Goal: Information Seeking & Learning: Learn about a topic

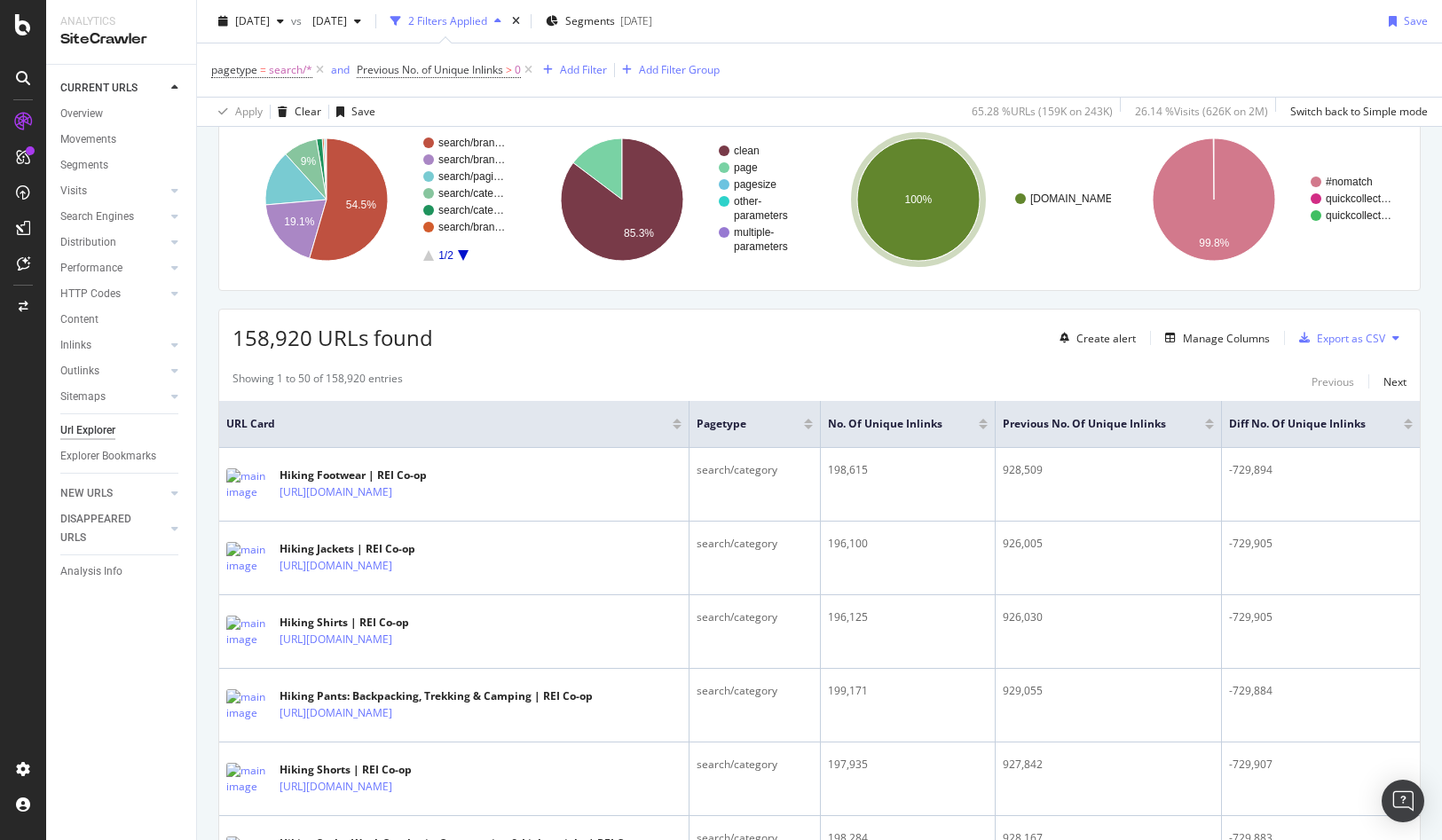
scroll to position [142, 0]
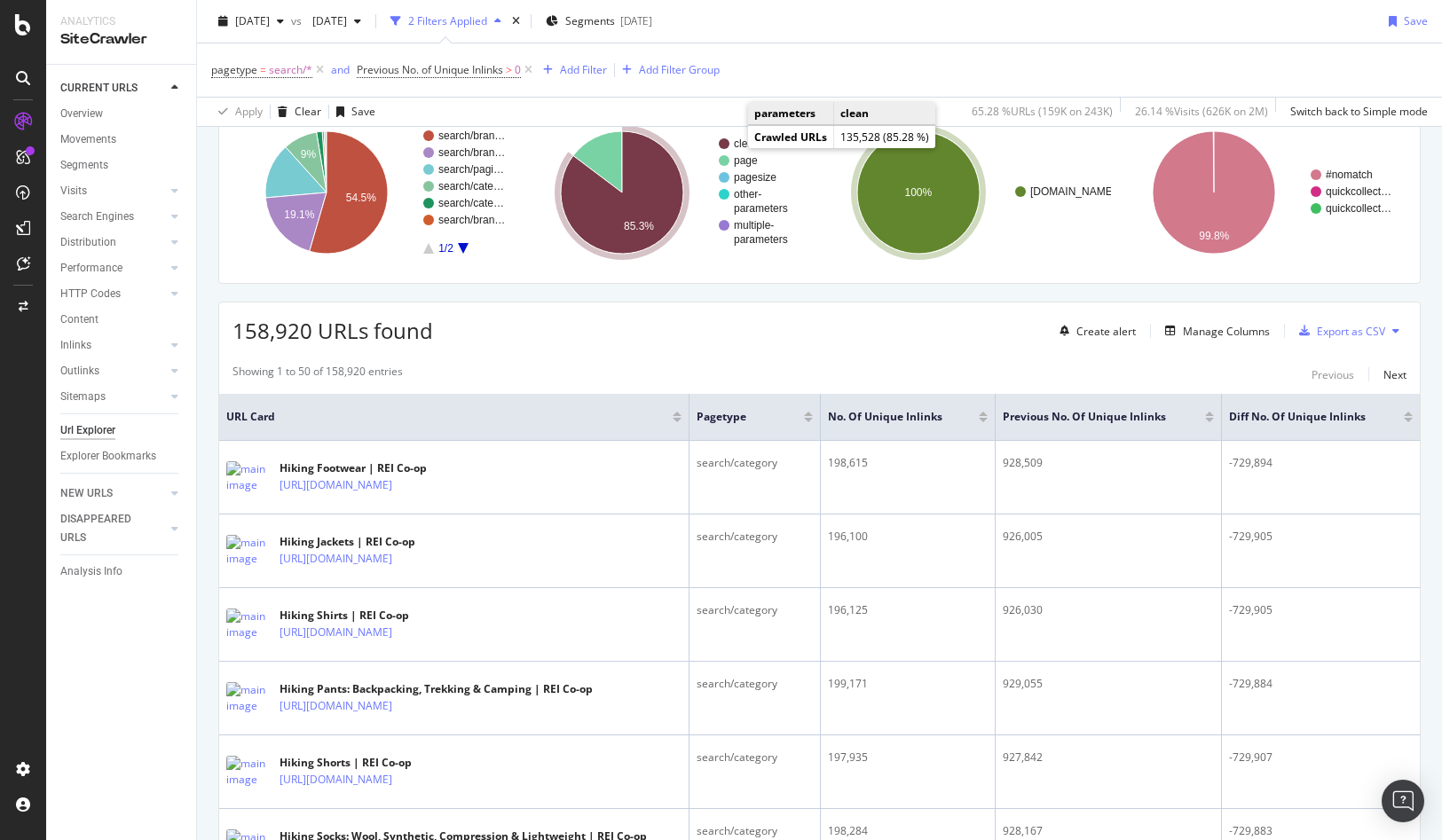
click at [732, 143] on rect "A chart." at bounding box center [759, 144] width 82 height 11
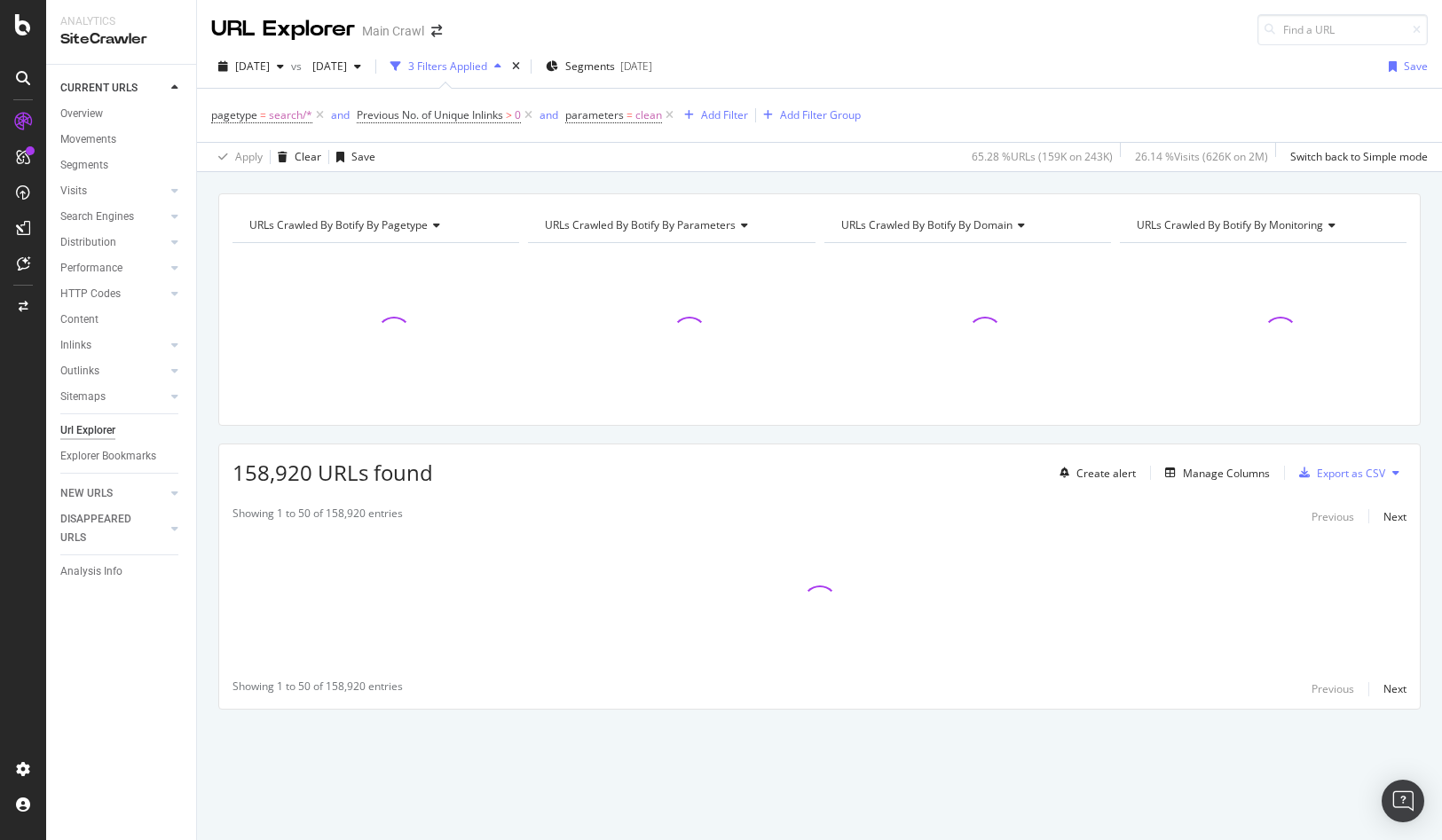
click at [207, 431] on div "URLs Crawled By Botify By pagetype Chart (by Value) Table Expand Export as CSV …" at bounding box center [819, 483] width 1245 height 579
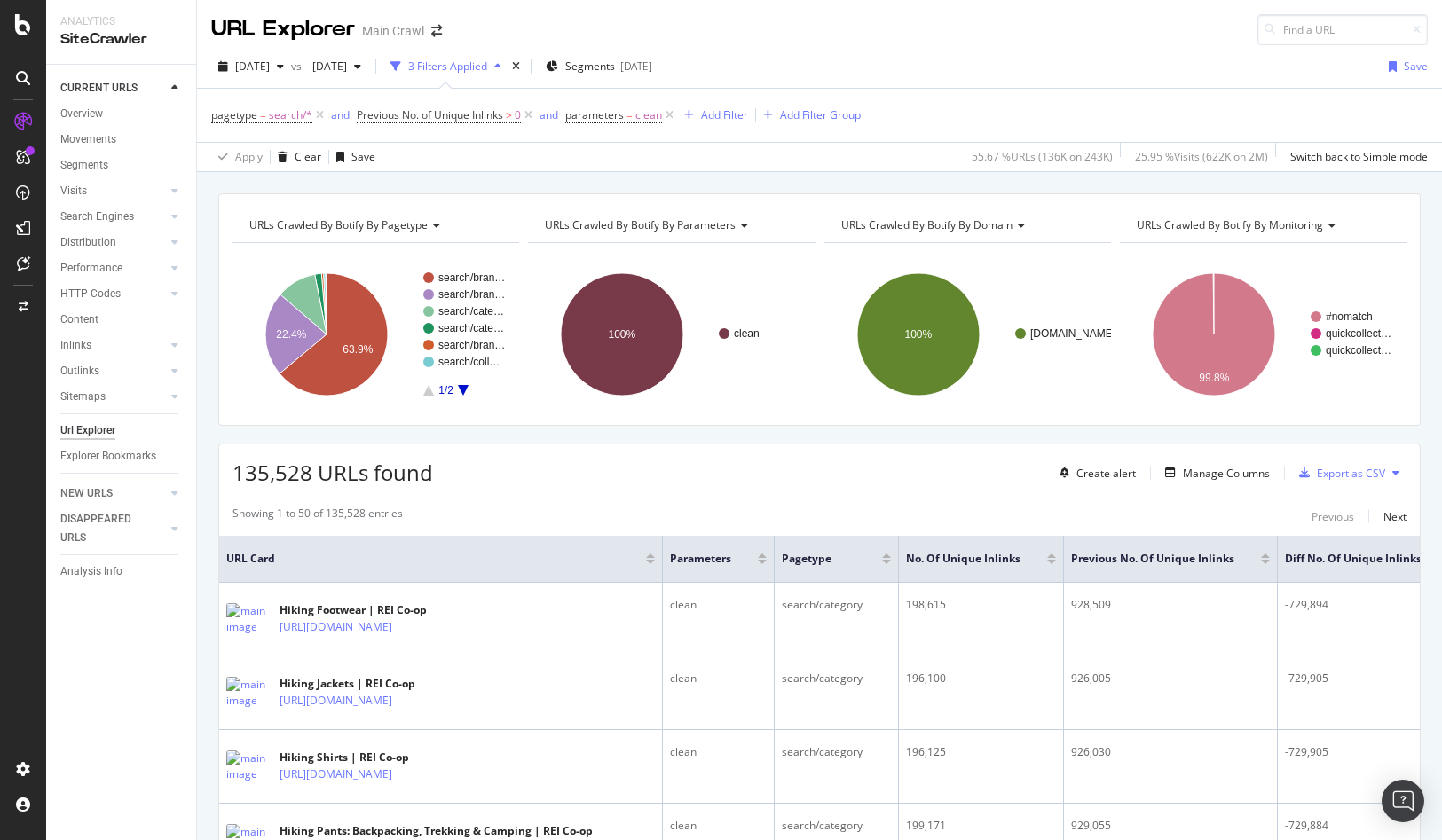
click at [947, 480] on div "135,528 URLs found Create alert Manage Columns Export as CSV" at bounding box center [819, 466] width 1201 height 43
click at [1351, 314] on text "#nomatch" at bounding box center [1349, 316] width 47 height 13
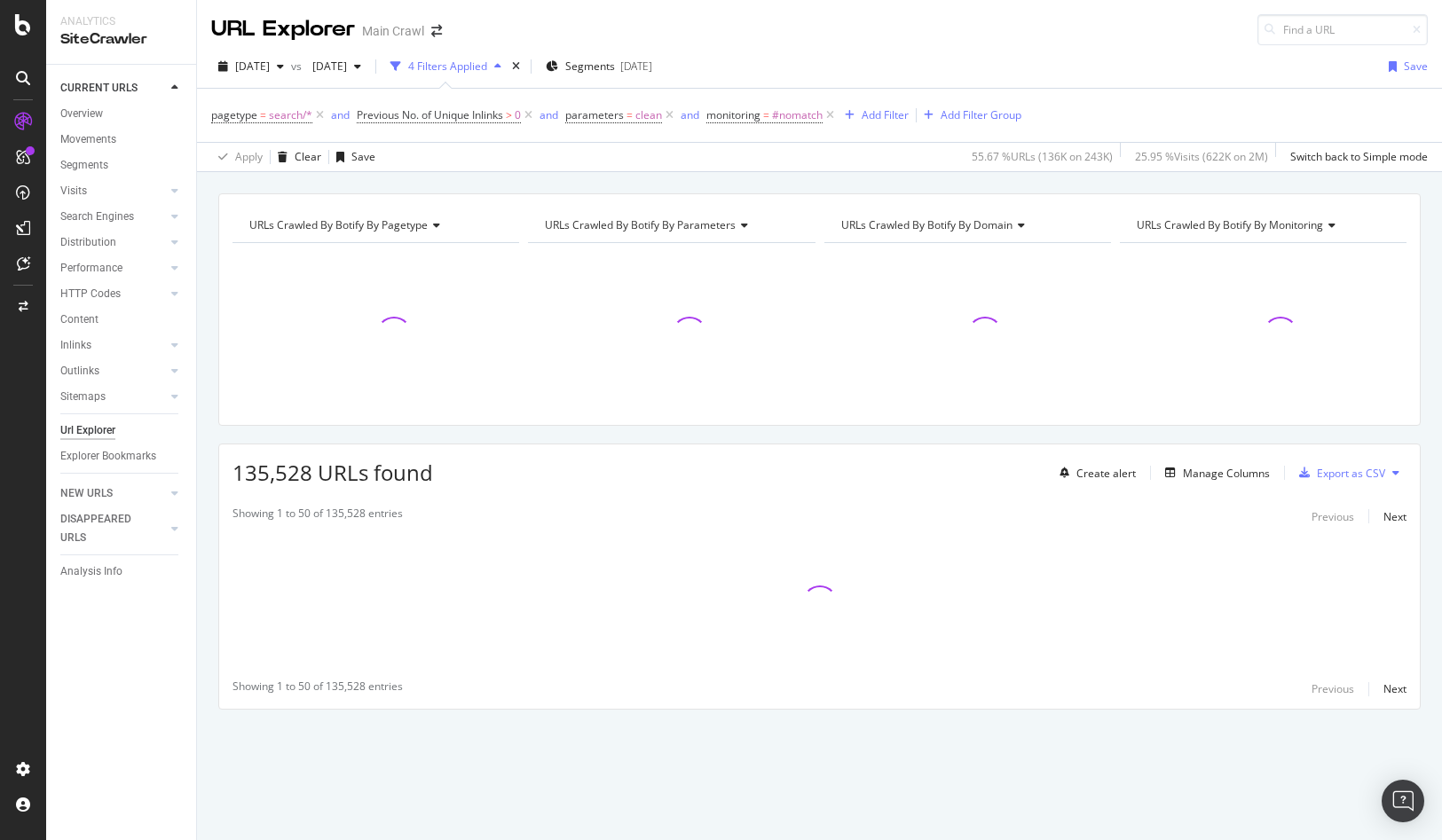
click at [819, 470] on div "135,528 URLs found Create alert Manage Columns Export as CSV" at bounding box center [819, 466] width 1201 height 43
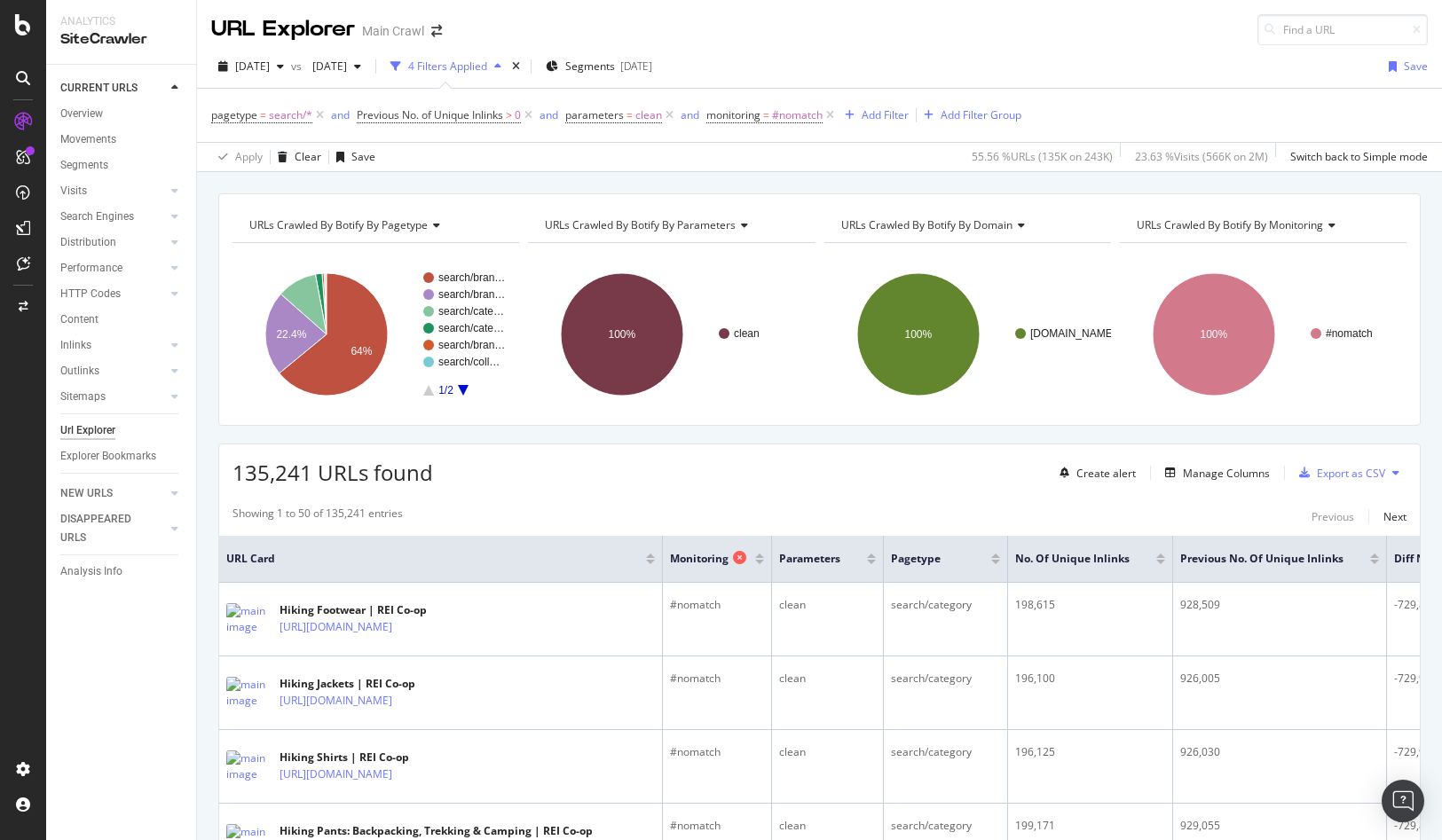
click at [741, 555] on icon at bounding box center [740, 558] width 14 height 14
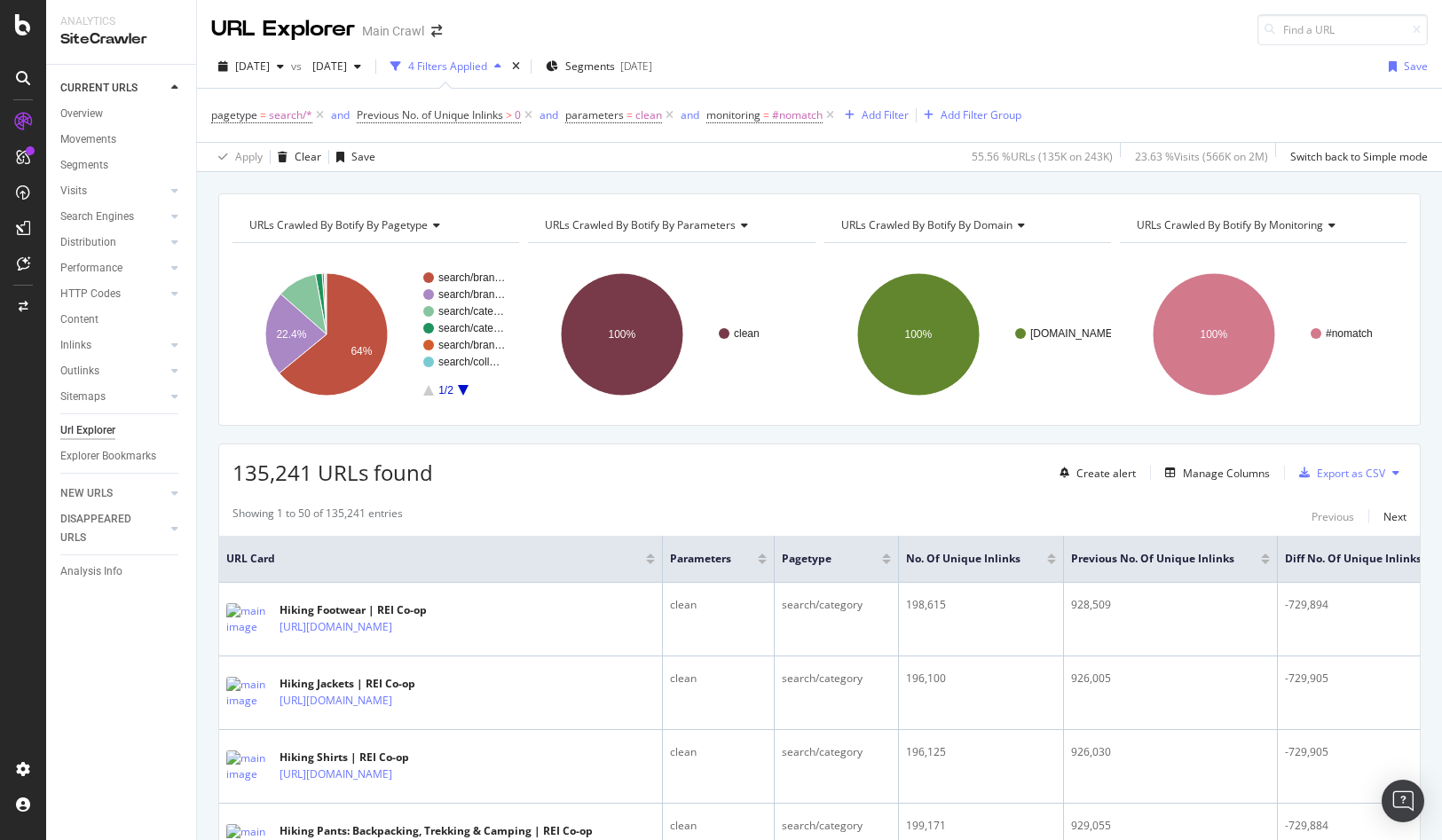
click at [0, 0] on icon at bounding box center [0, 0] width 0 height 0
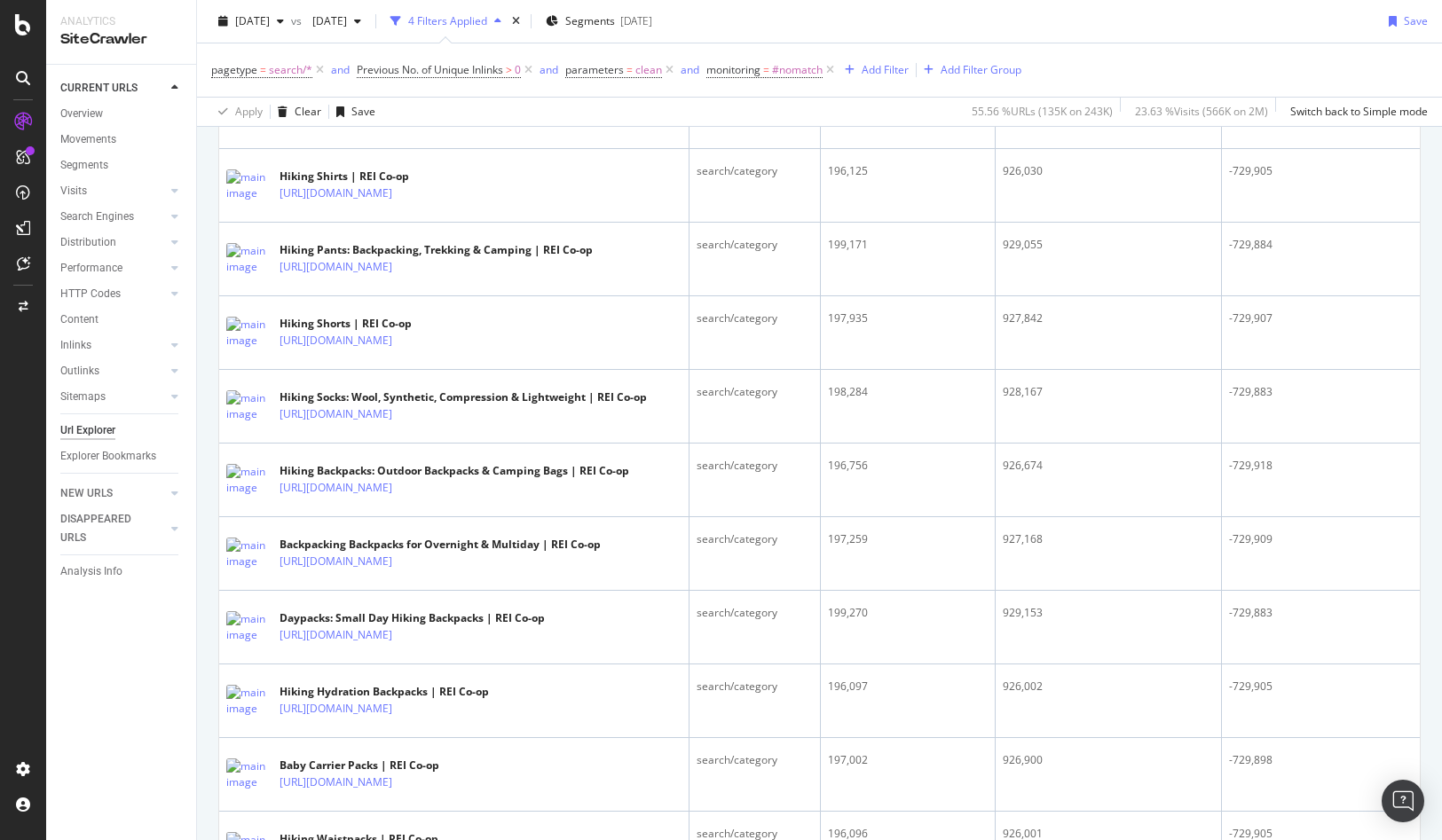
scroll to position [582, 0]
click at [368, 12] on div "[DATE]" at bounding box center [337, 21] width 63 height 27
click at [403, 115] on div "[DATE] 233K URLs" at bounding box center [437, 126] width 211 height 32
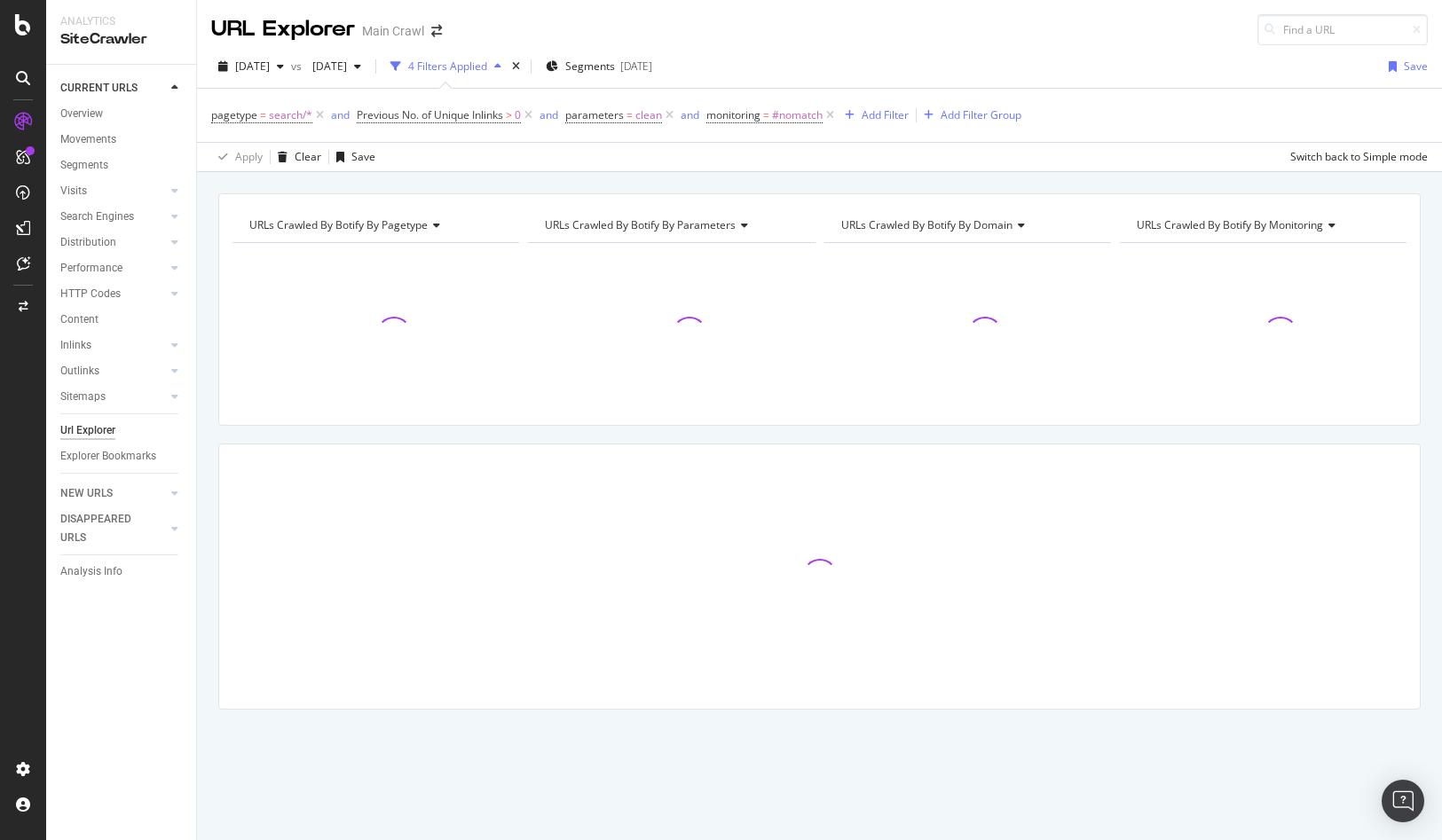
click at [862, 35] on div "URL Explorer Main Crawl" at bounding box center [819, 23] width 1245 height 45
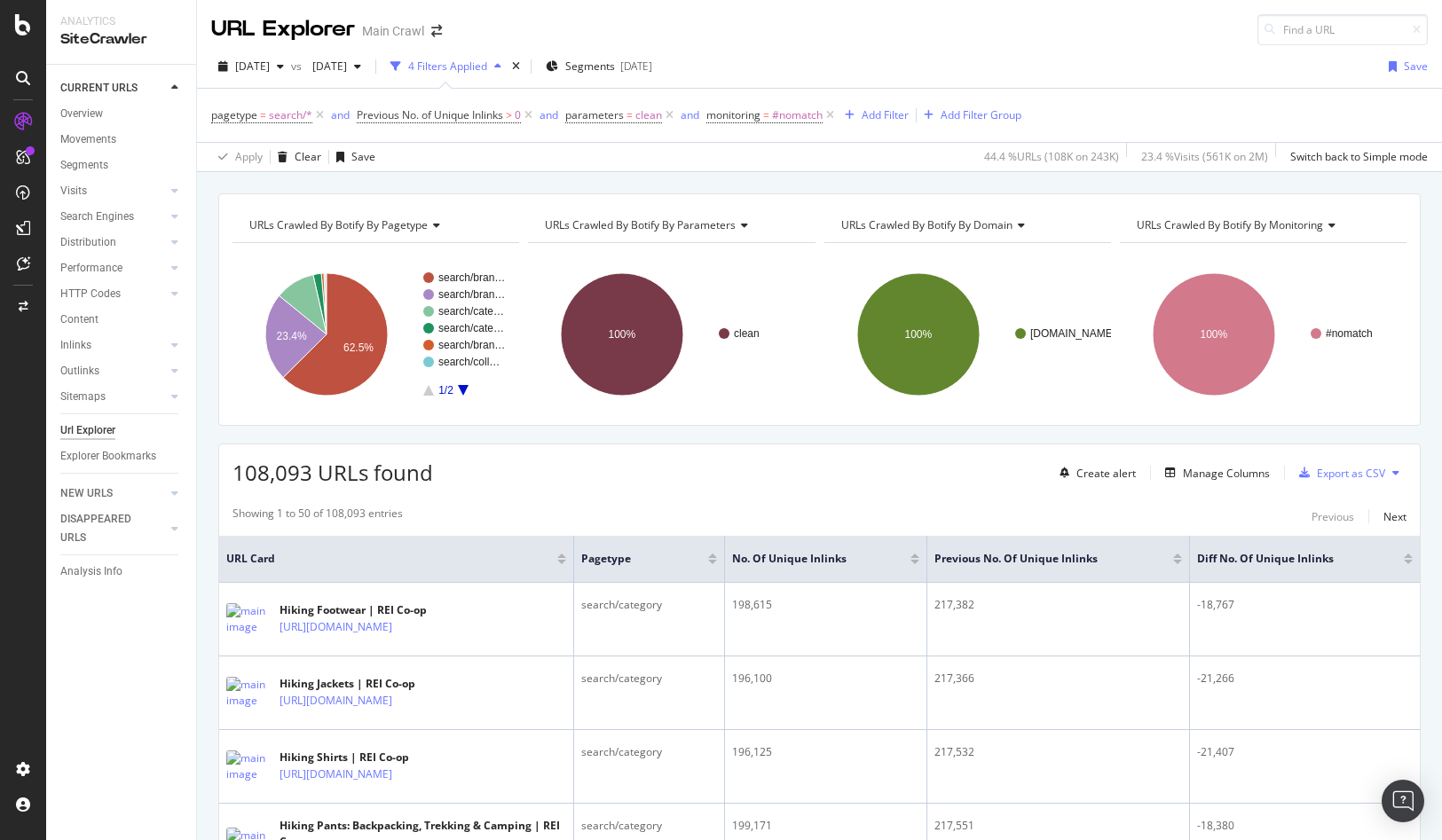
click at [768, 482] on div "108,093 URLs found Create alert Manage Columns Export as CSV" at bounding box center [819, 466] width 1201 height 43
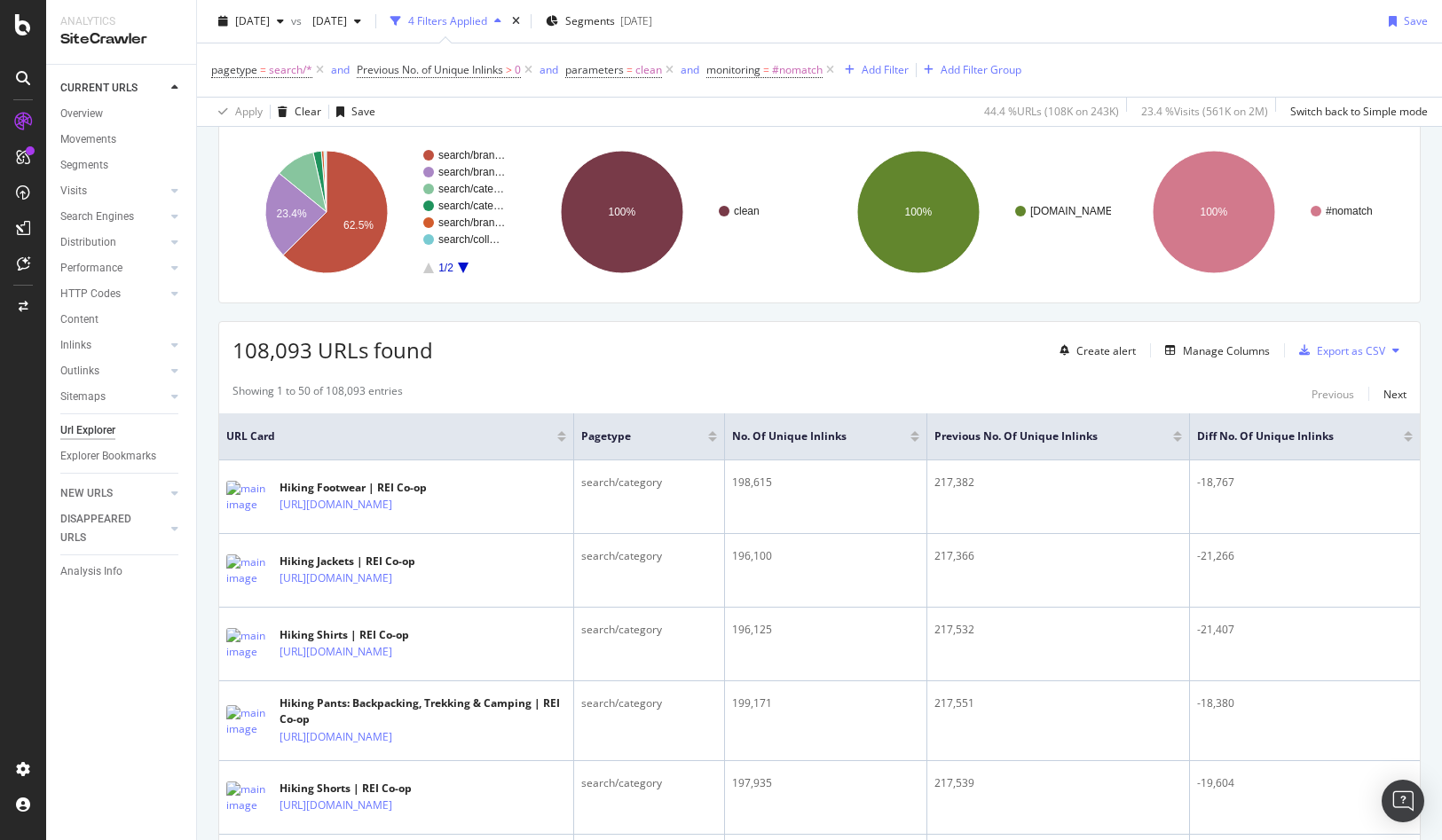
scroll to position [123, 0]
click at [1410, 437] on div at bounding box center [1409, 438] width 9 height 5
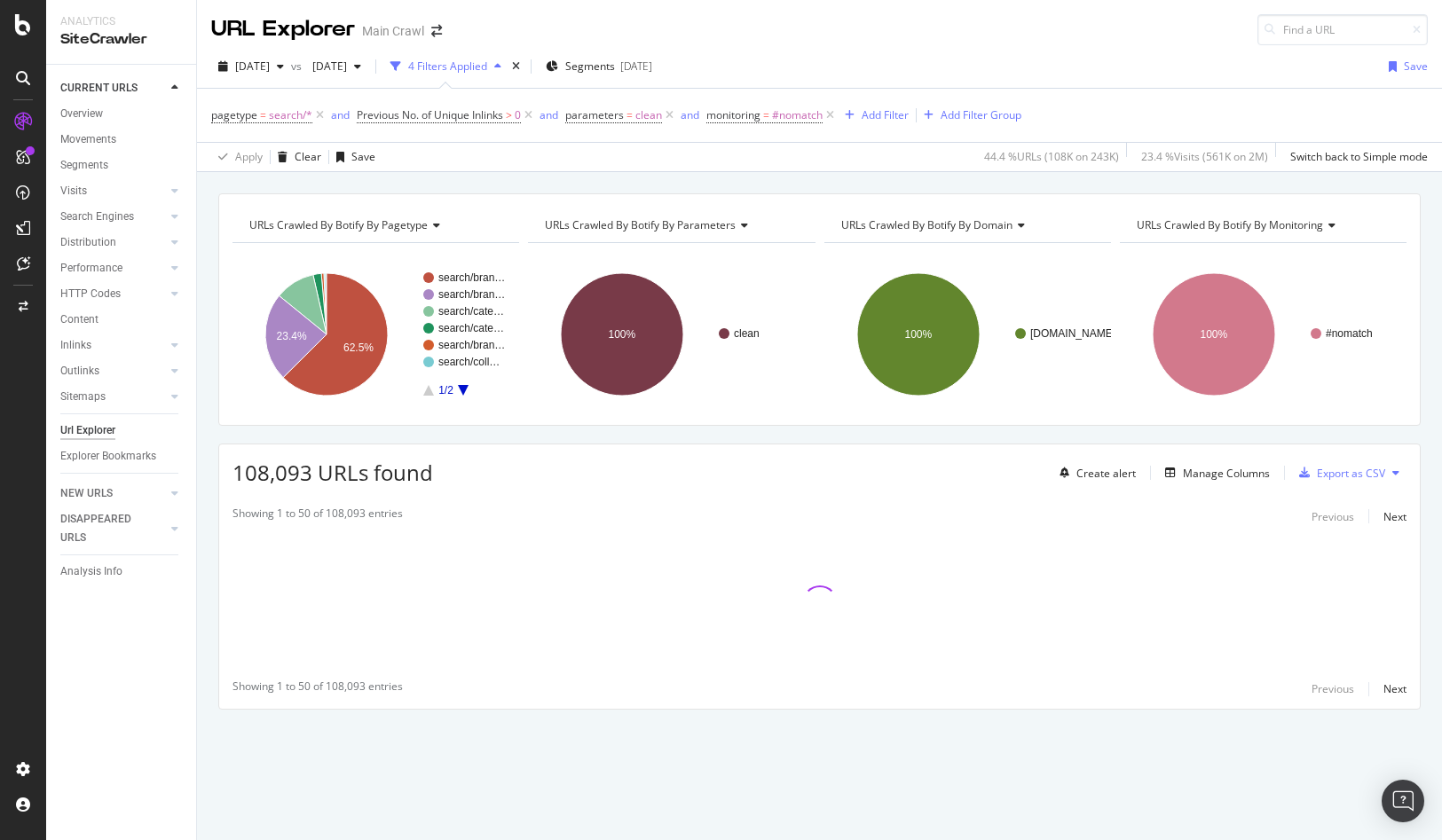
click at [863, 474] on div "108,093 URLs found Create alert Manage Columns Export as CSV" at bounding box center [819, 466] width 1201 height 43
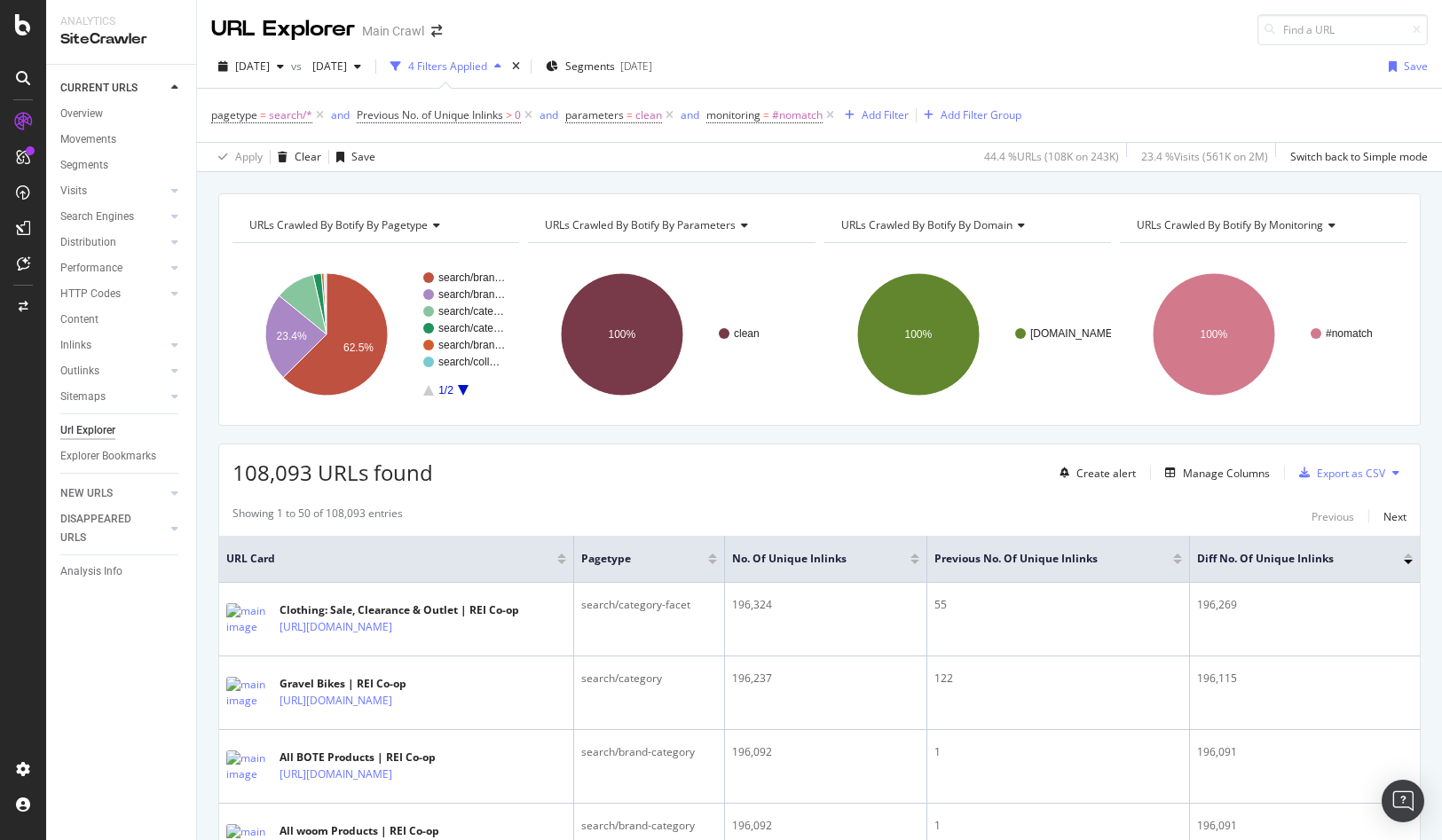
click at [1409, 555] on div at bounding box center [1409, 555] width 9 height 5
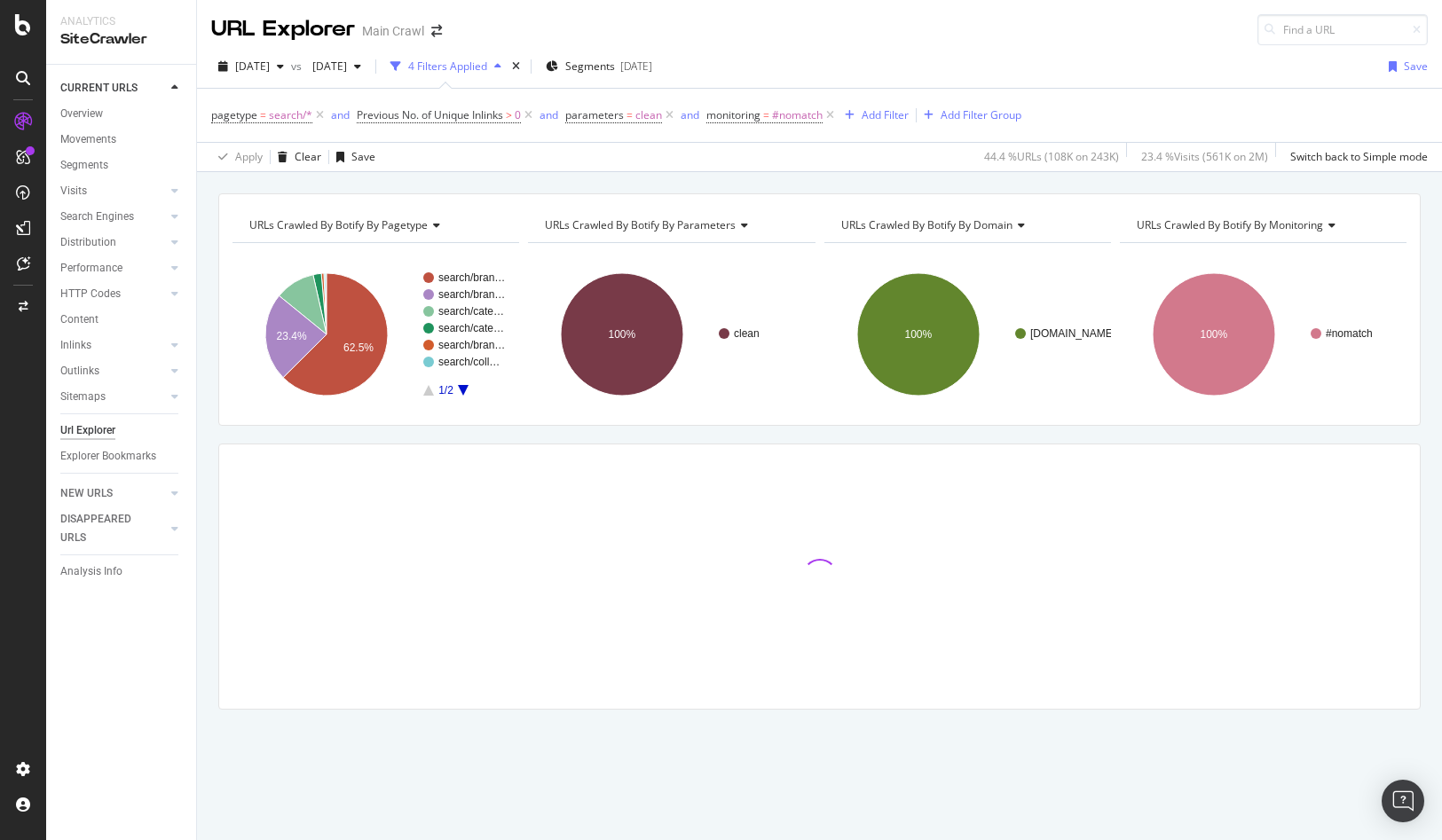
click at [668, 444] on div at bounding box center [819, 577] width 1203 height 266
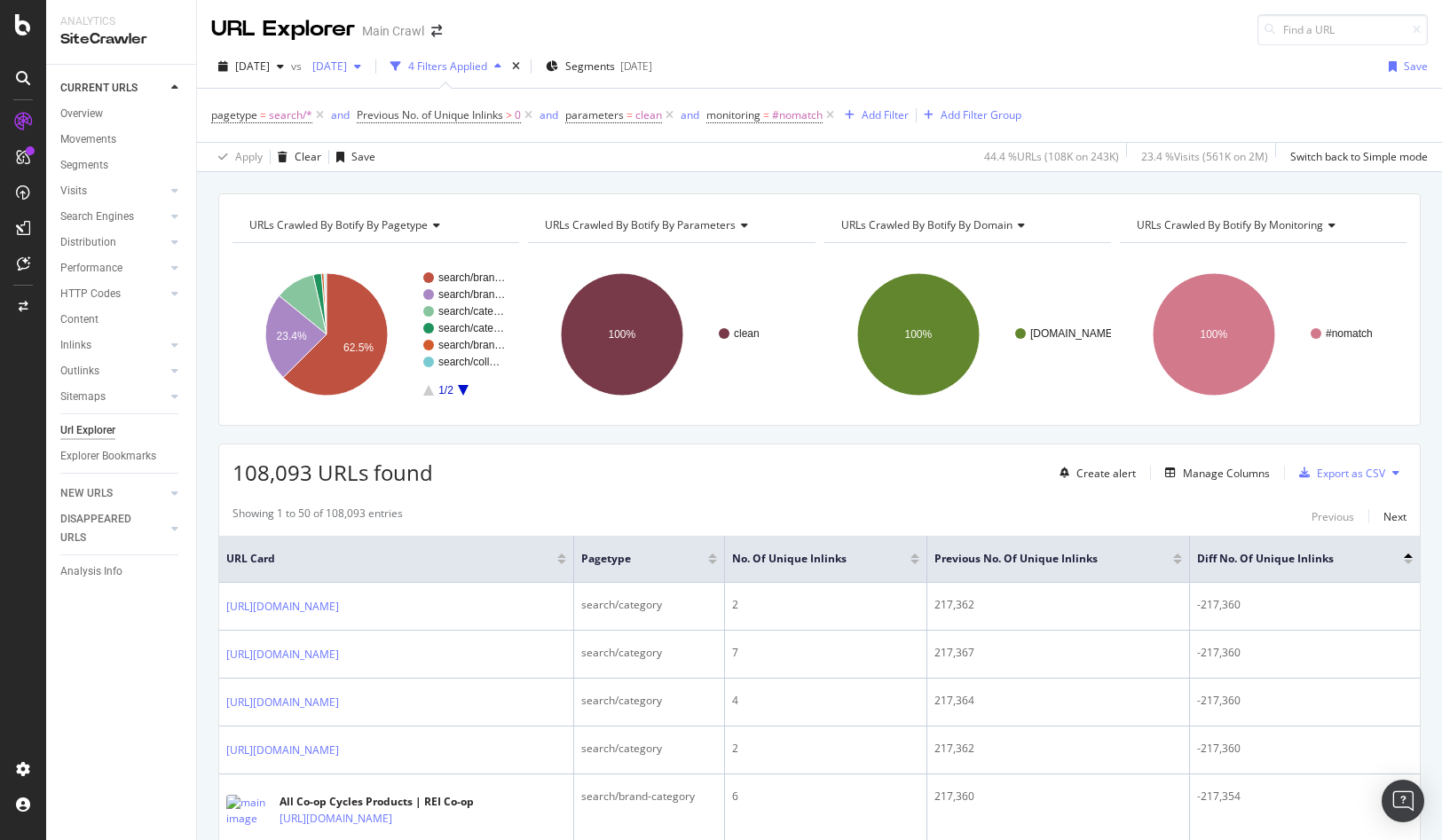
click at [347, 67] on span "[DATE]" at bounding box center [326, 65] width 41 height 15
click at [396, 175] on div "[DATE] 219K URLs" at bounding box center [437, 165] width 211 height 26
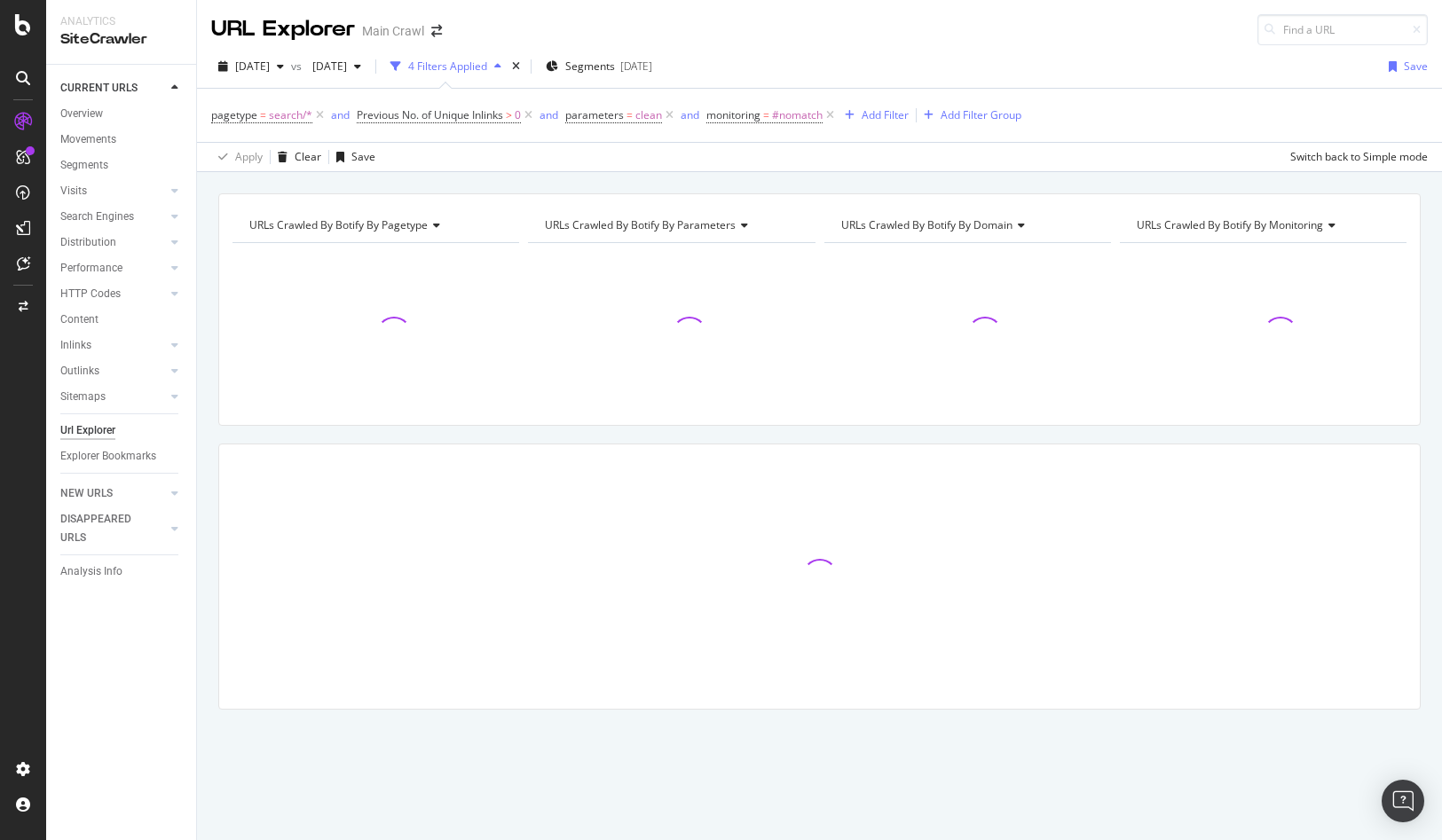
click at [1132, 85] on div "[DATE] vs [DATE] 4 Filters Applied Segments [DATE] Save" at bounding box center [819, 70] width 1245 height 35
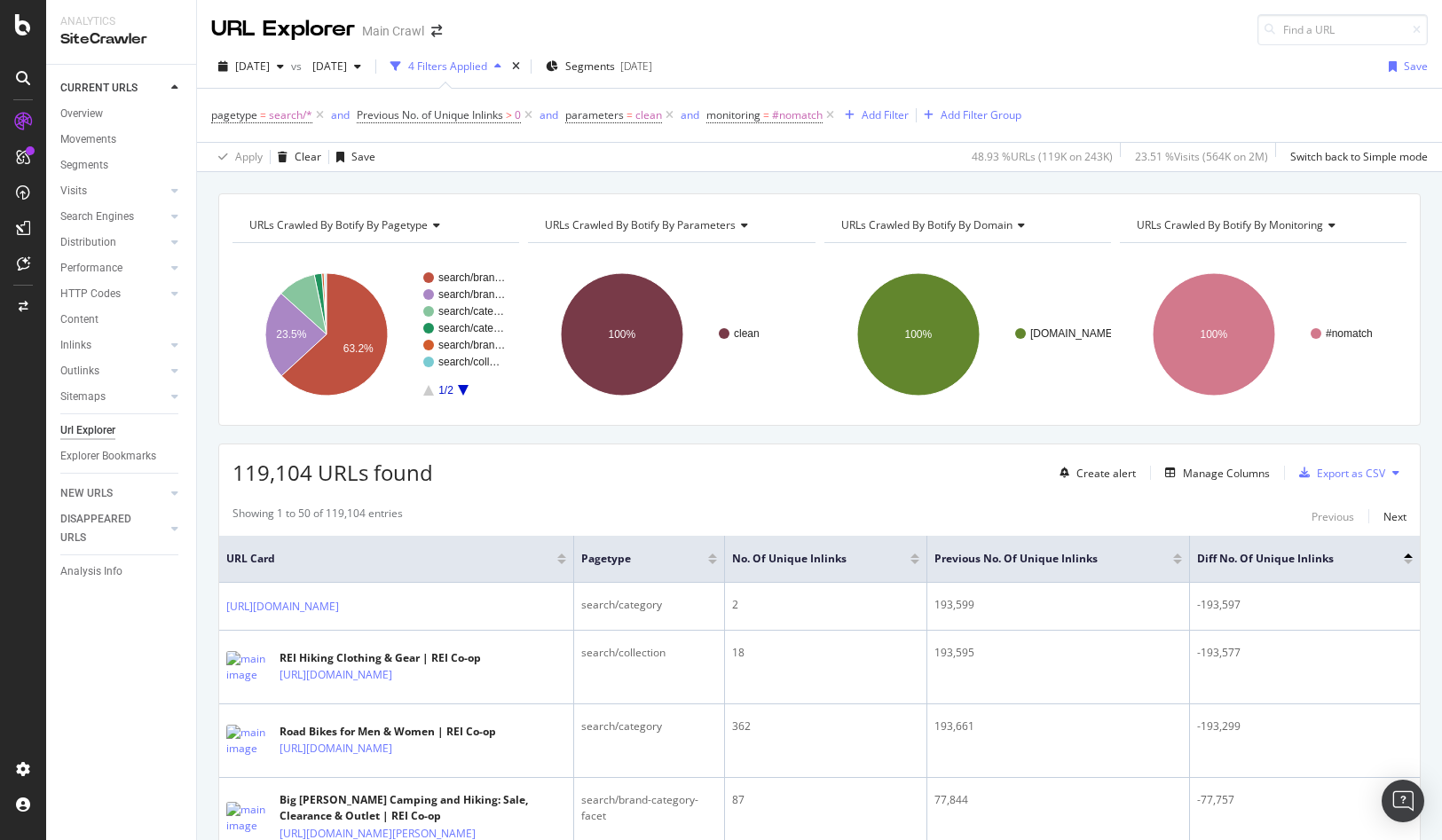
click at [715, 485] on div "119,104 URLs found Create alert Manage Columns Export as CSV" at bounding box center [819, 466] width 1201 height 43
click at [688, 483] on div "119,104 URLs found Create alert Manage Columns Export as CSV" at bounding box center [819, 466] width 1201 height 43
click at [647, 479] on div "119,104 URLs found Create alert Manage Columns Export as CSV" at bounding box center [819, 466] width 1201 height 43
click at [368, 74] on div "[DATE]" at bounding box center [337, 65] width 63 height 27
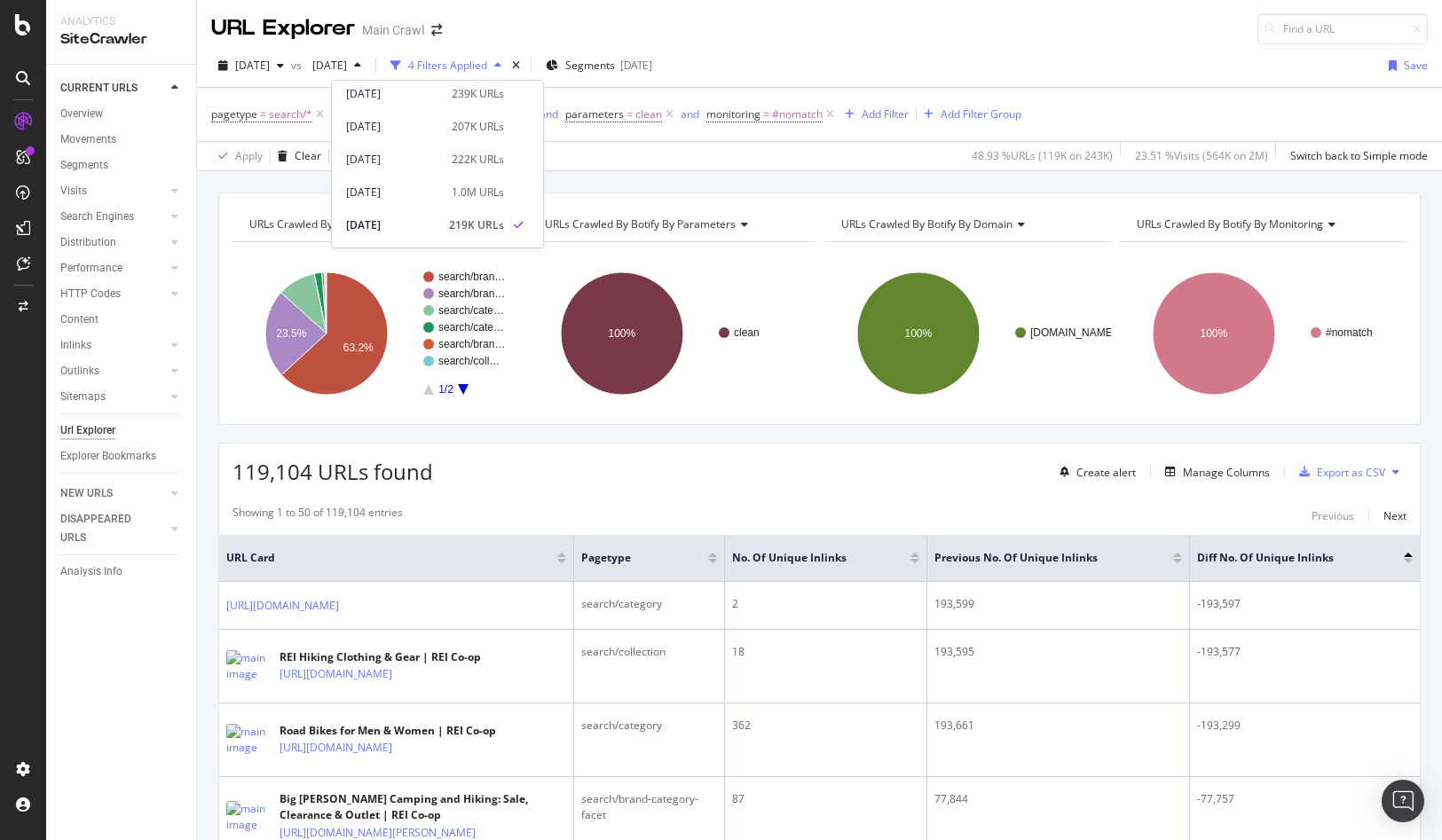
scroll to position [723, 0]
click at [452, 215] on div "1.0M URLs" at bounding box center [478, 223] width 52 height 16
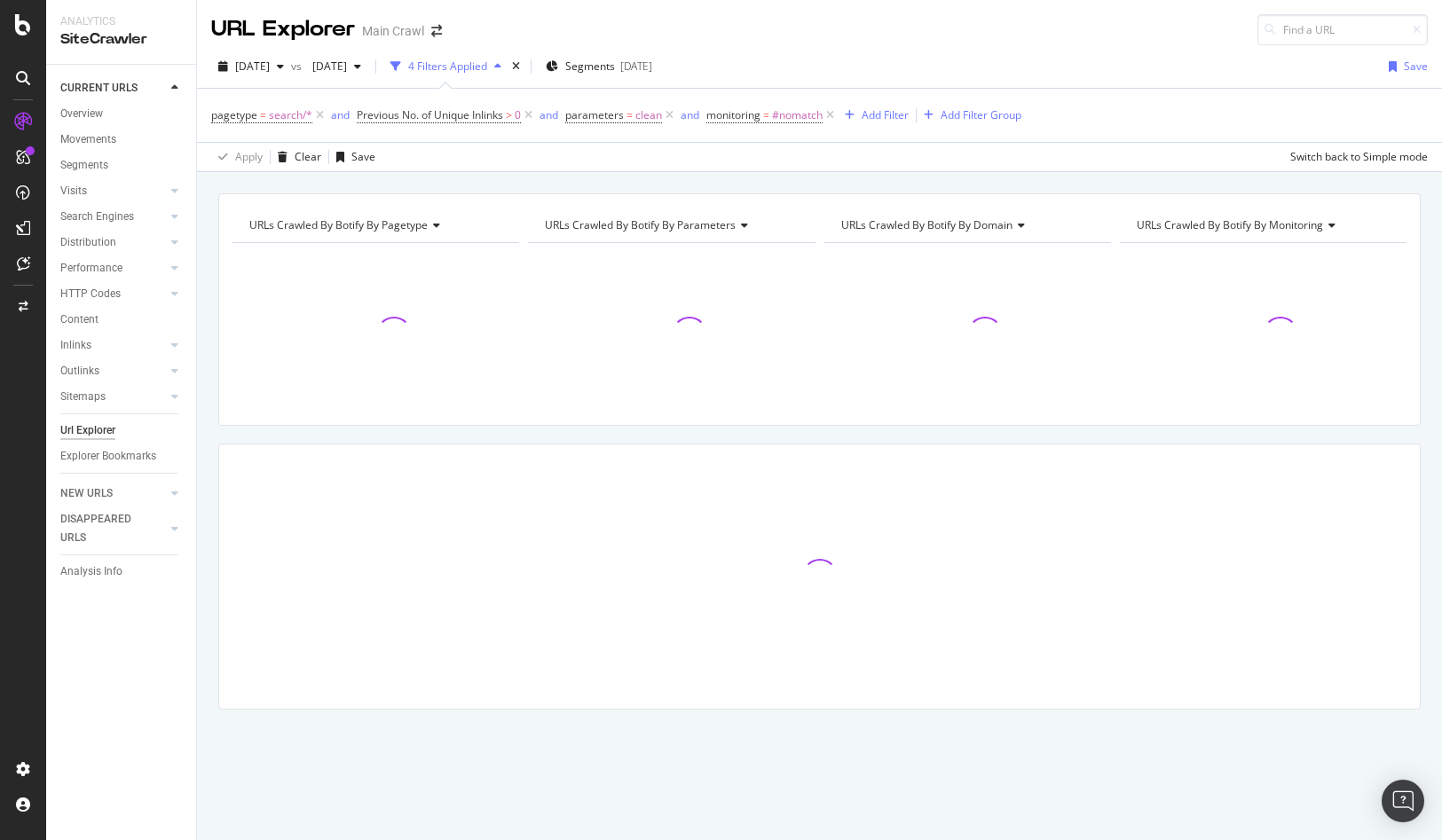
click at [500, 181] on div "URLs Crawled By Botify By pagetype Chart (by Value) Table Expand Export as CSV …" at bounding box center [819, 193] width 1245 height 42
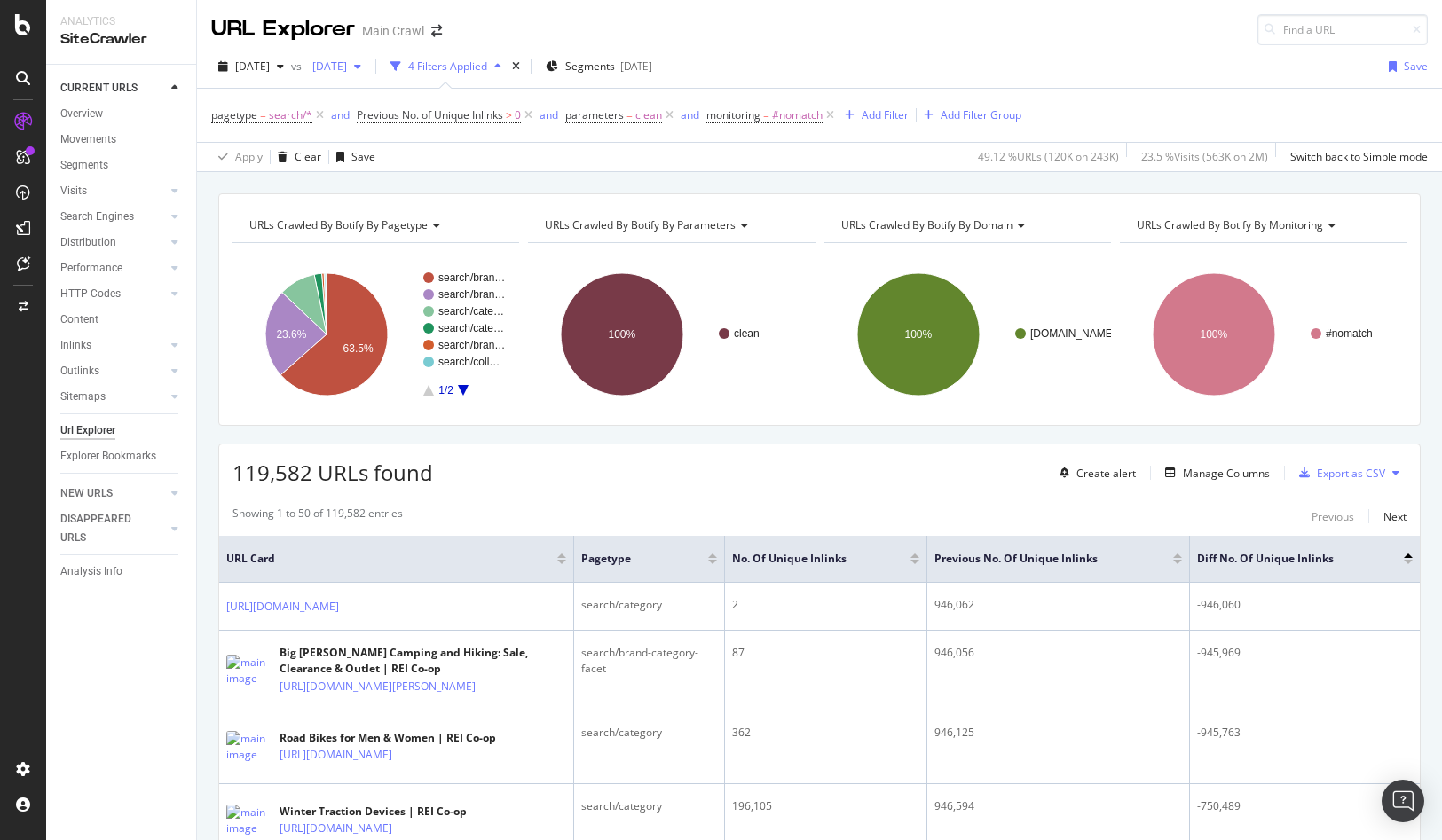
click at [347, 59] on span "[DATE]" at bounding box center [326, 65] width 41 height 15
click at [455, 150] on div "222K URLs" at bounding box center [478, 153] width 52 height 16
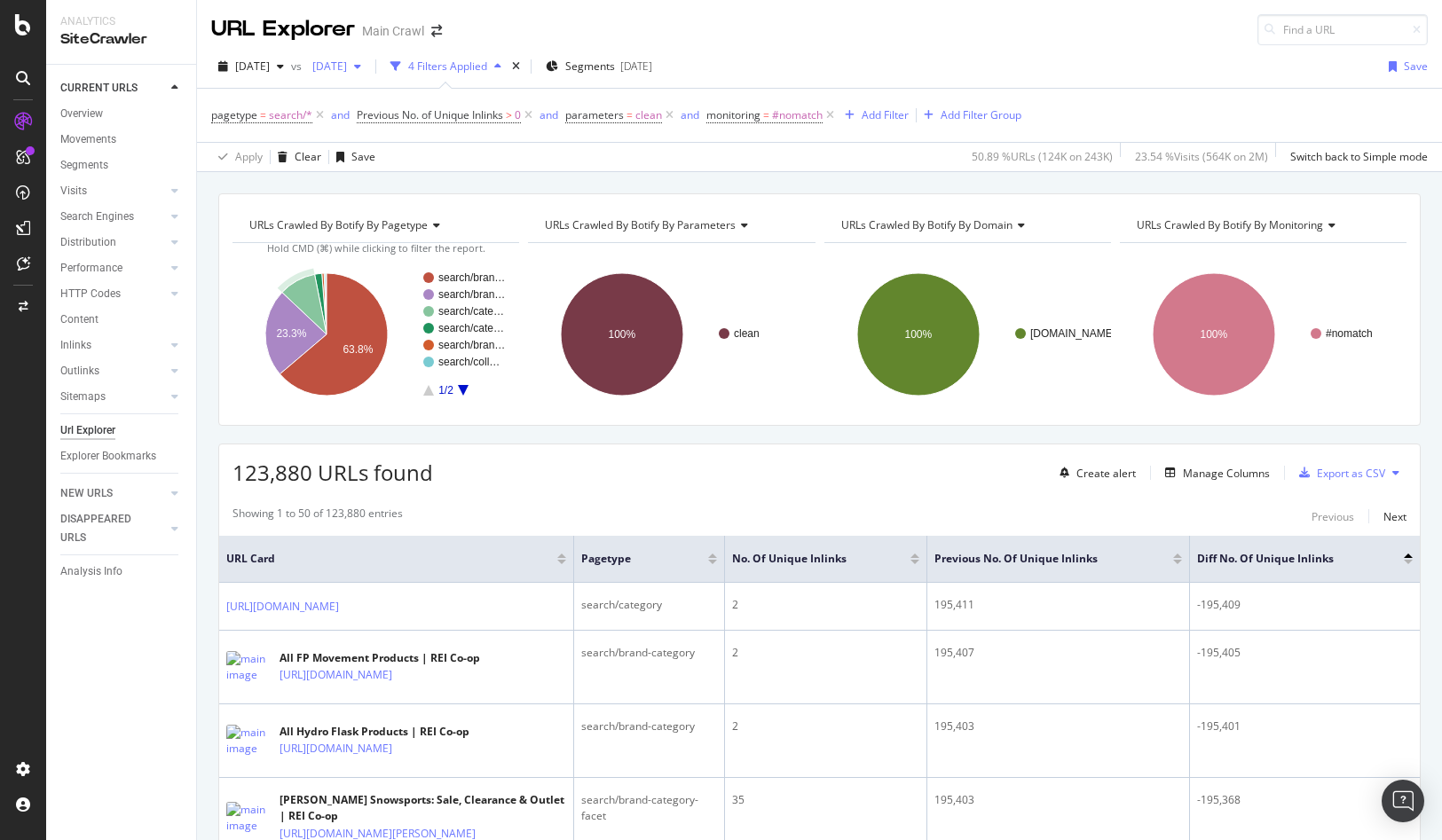
click at [347, 58] on span "[DATE]" at bounding box center [326, 65] width 41 height 15
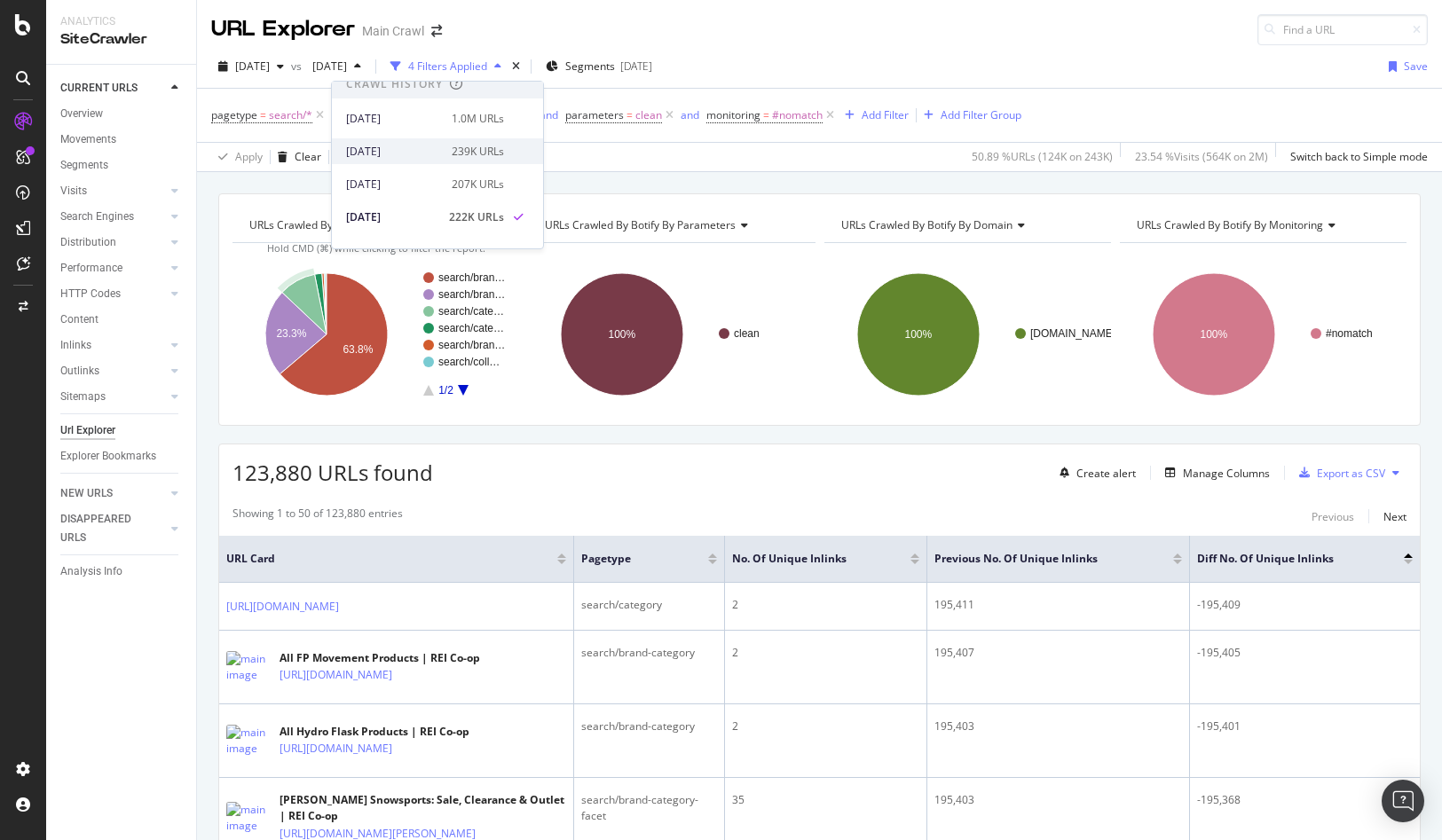
scroll to position [695, 0]
click at [437, 157] on div "[DATE] 239K URLs" at bounding box center [425, 153] width 158 height 16
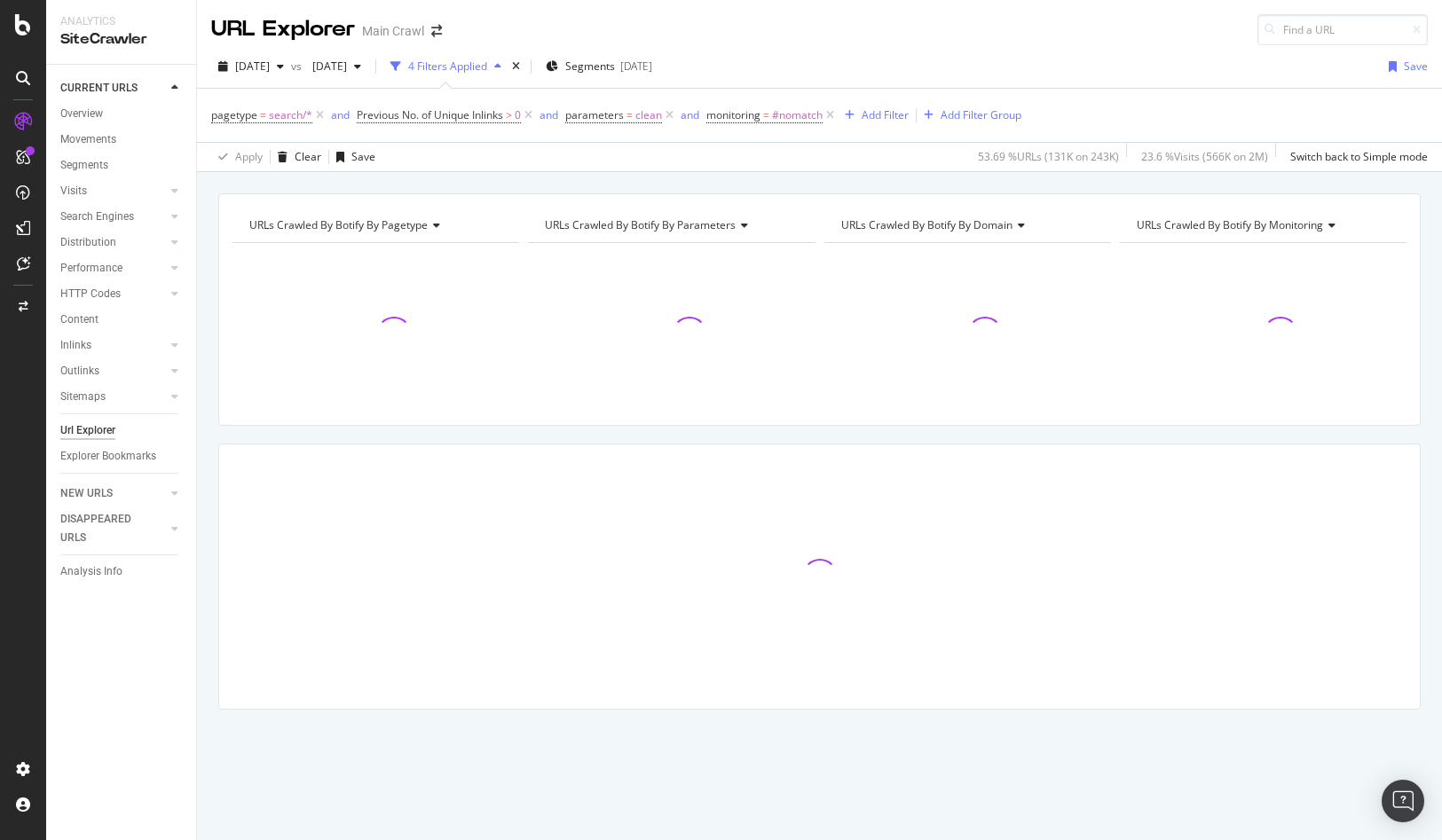
click at [1137, 30] on div "URL Explorer Main Crawl" at bounding box center [819, 23] width 1245 height 45
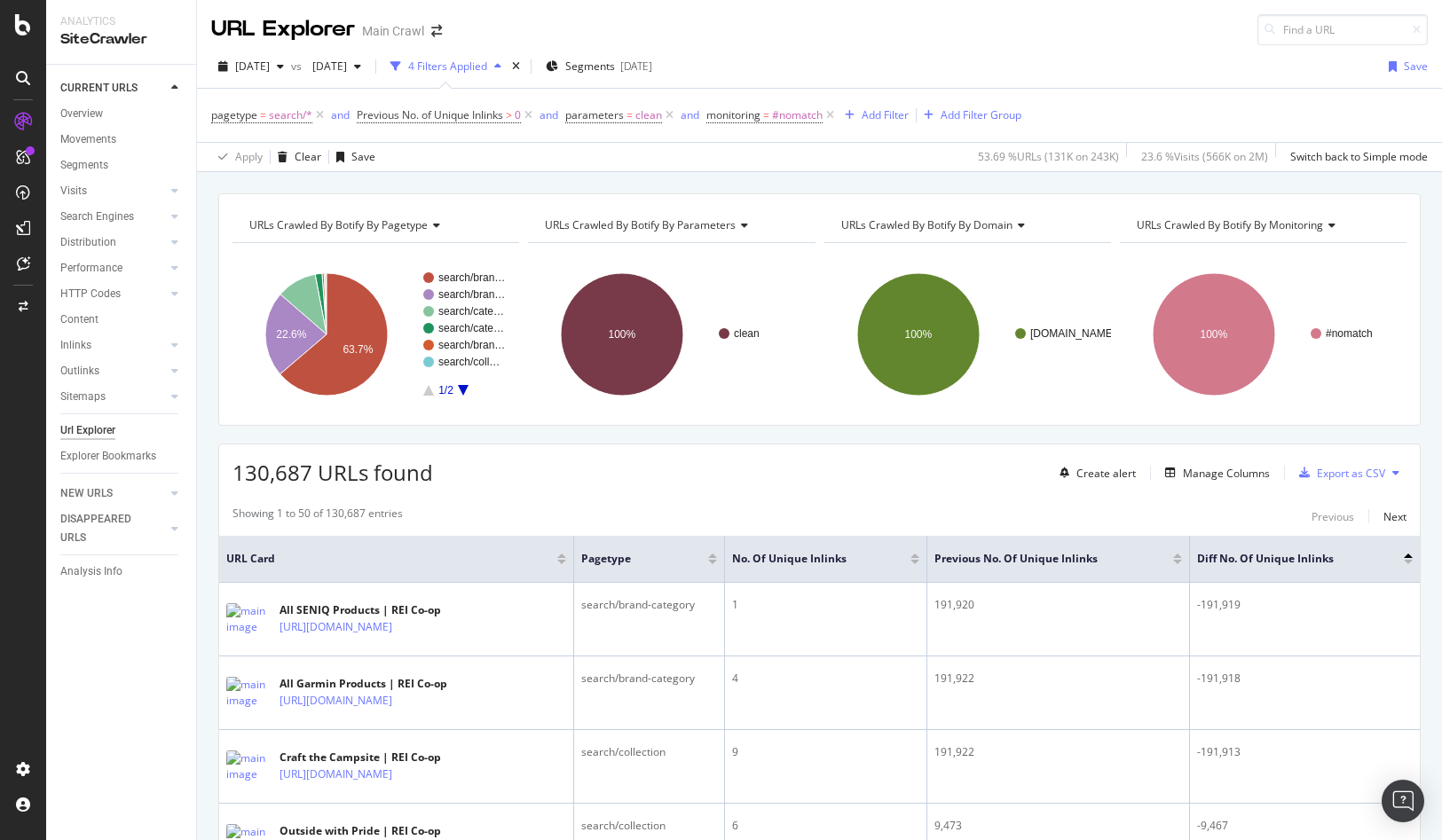
click at [1129, 49] on div "[DATE] vs [DATE] 4 Filters Applied Segments [DATE] Save pagetype = search/* and…" at bounding box center [819, 108] width 1245 height 127
click at [347, 67] on span "[DATE]" at bounding box center [326, 65] width 41 height 15
click at [1125, 72] on div "[DATE] vs [DATE] 4 Filters Applied Segments [DATE] Save" at bounding box center [819, 70] width 1245 height 35
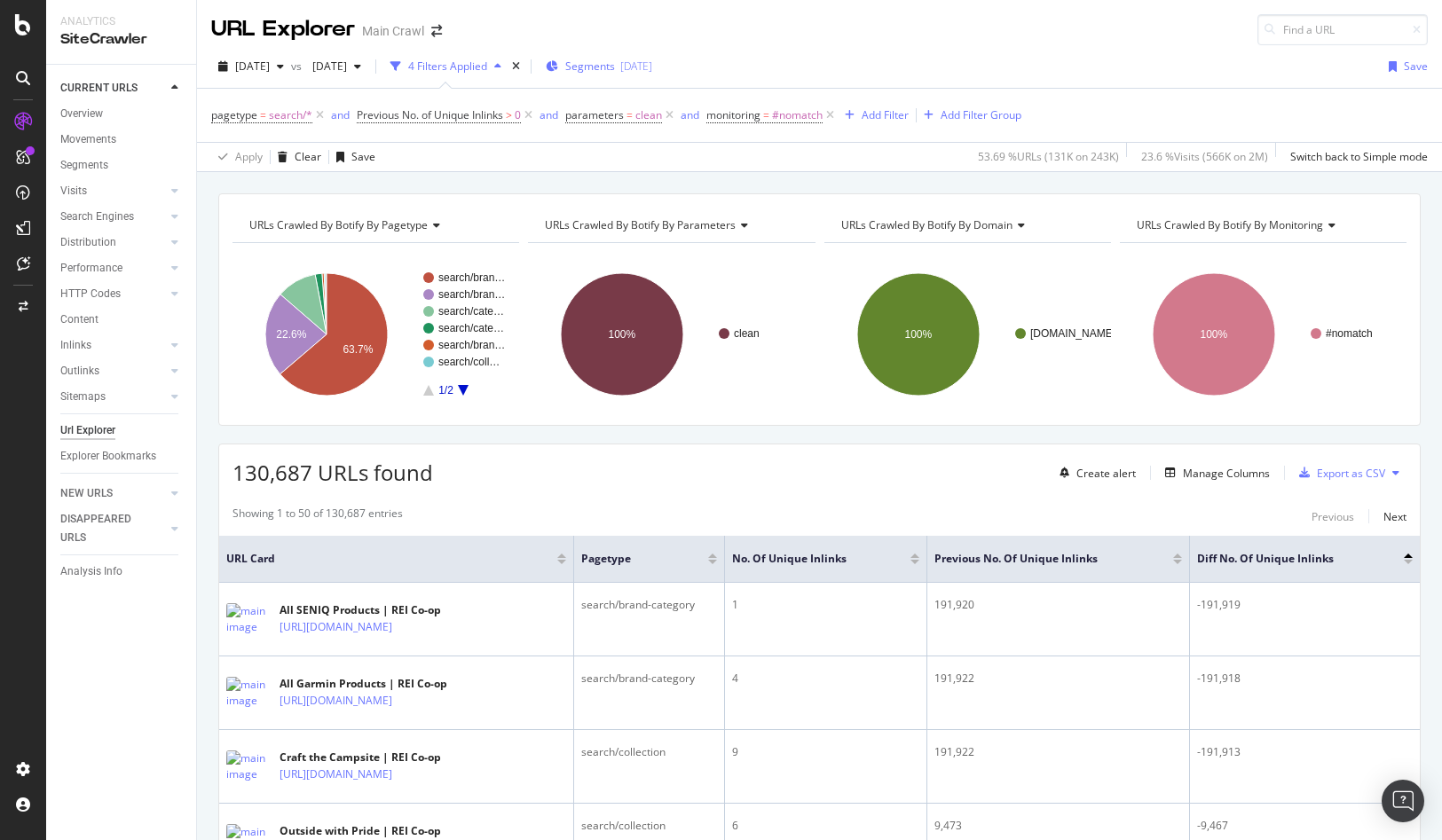
click at [615, 67] on span "Segments" at bounding box center [590, 65] width 49 height 15
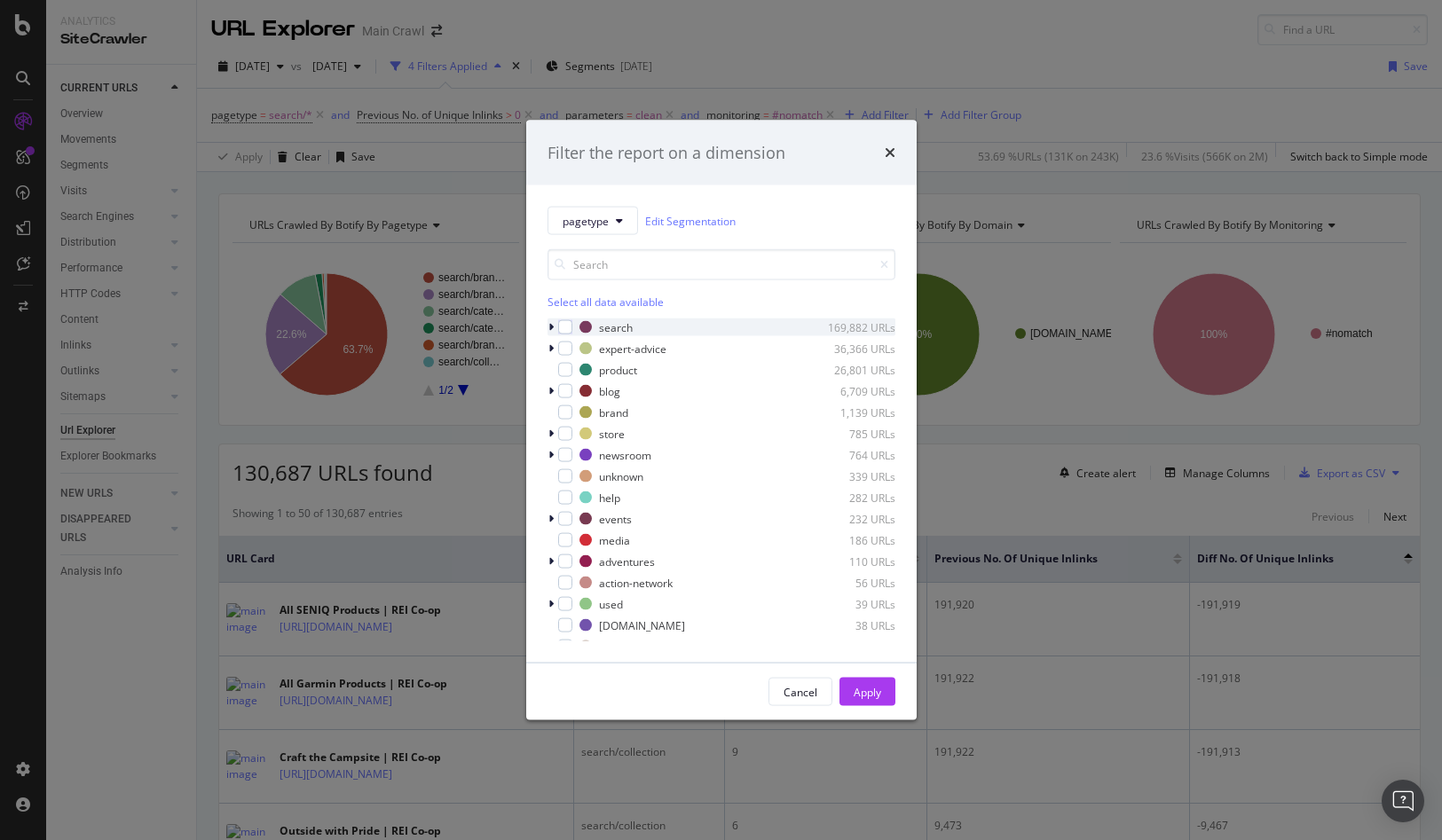
click at [551, 328] on icon "modal" at bounding box center [551, 327] width 5 height 11
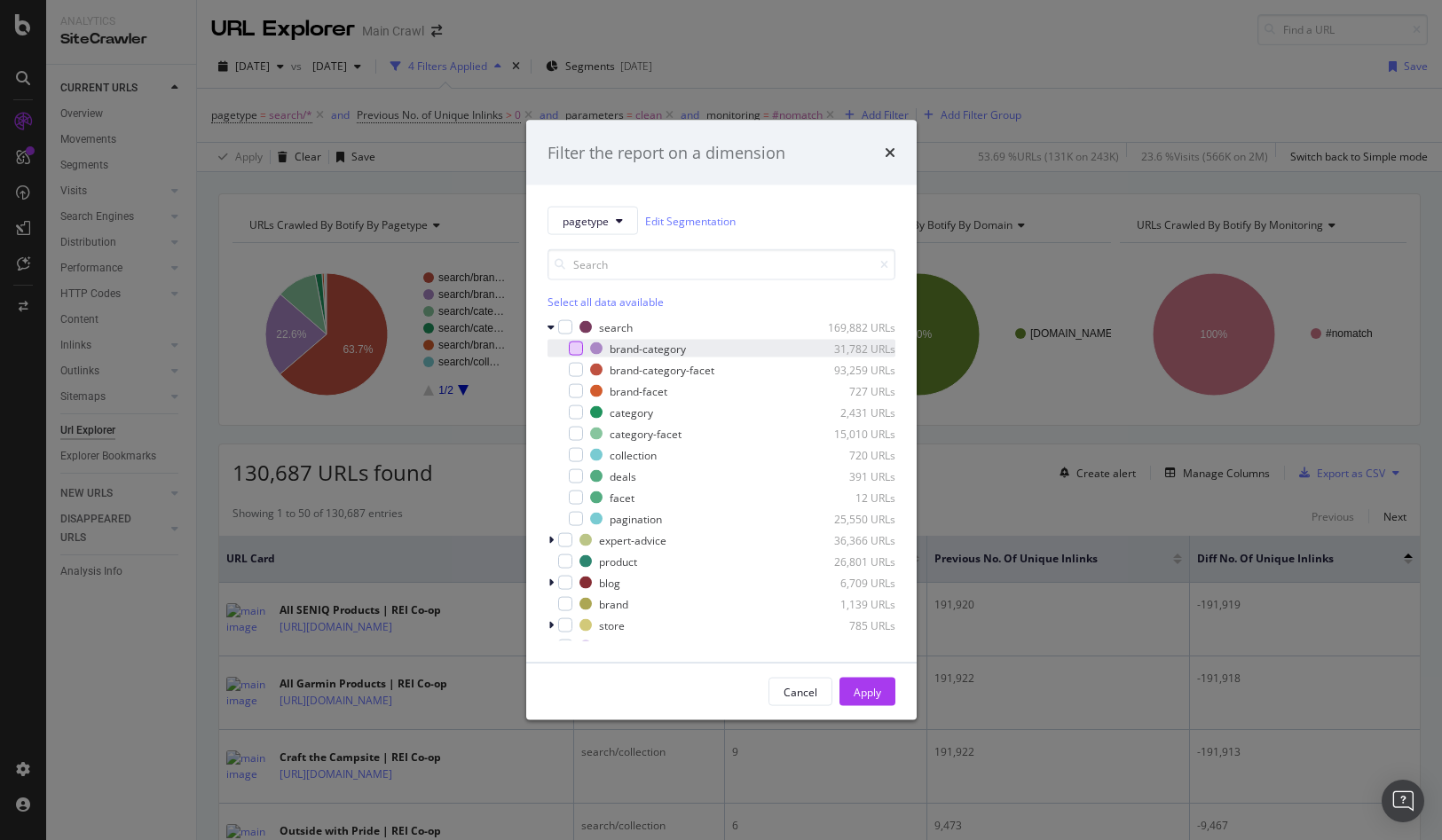
click at [574, 350] on div "modal" at bounding box center [576, 349] width 14 height 14
click at [578, 372] on div "modal" at bounding box center [576, 370] width 14 height 14
click at [575, 386] on div "modal" at bounding box center [576, 391] width 14 height 14
click at [878, 696] on div "Apply" at bounding box center [868, 691] width 28 height 15
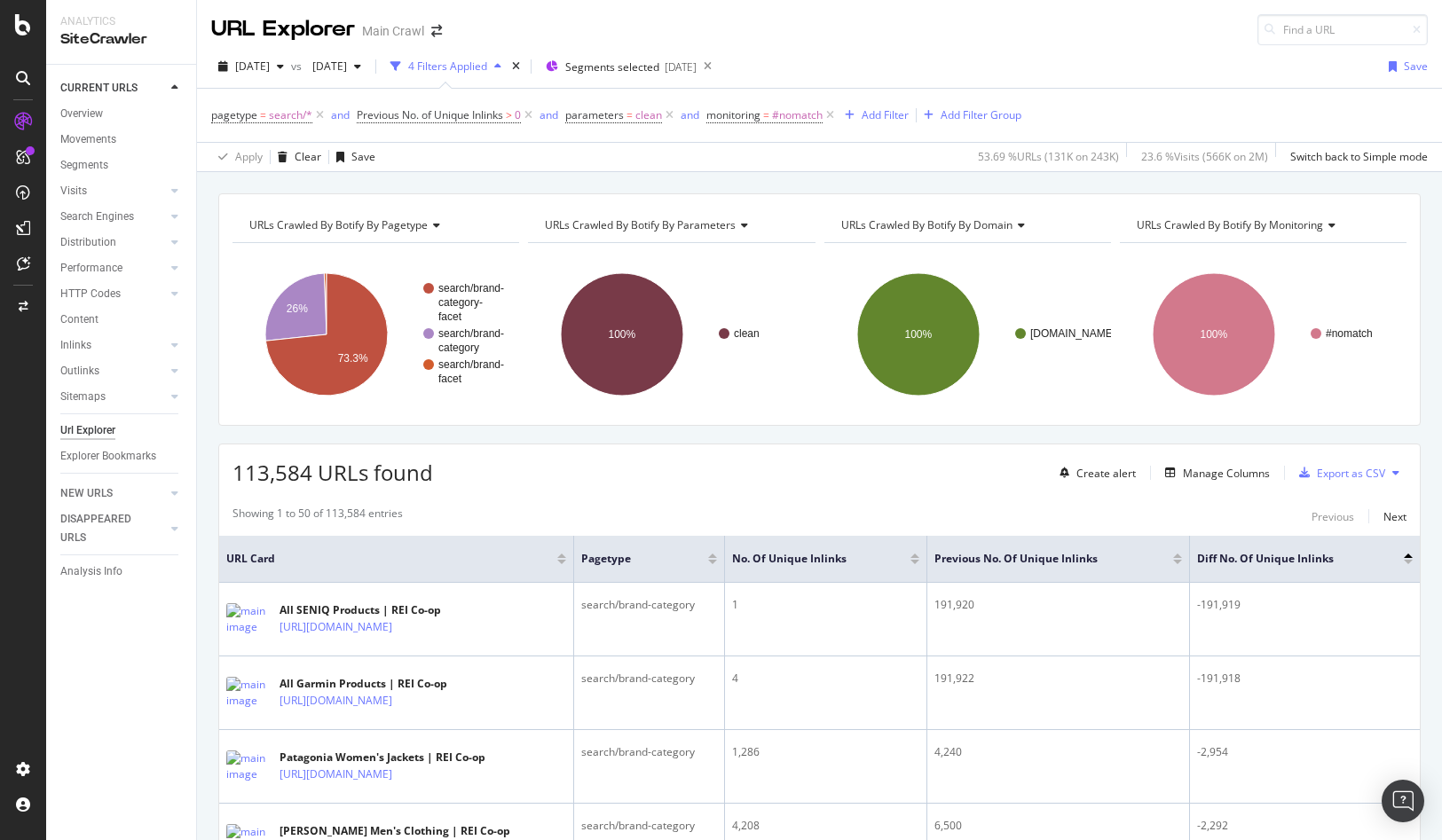
click at [1147, 60] on div "[DATE] vs [DATE] 4 Filters Applied Segments selected [DATE] Save" at bounding box center [819, 70] width 1245 height 35
